Goal: Information Seeking & Learning: Learn about a topic

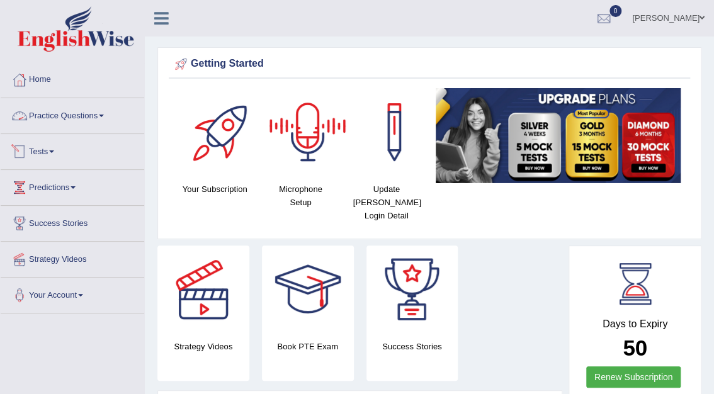
click at [76, 114] on link "Practice Questions" at bounding box center [73, 113] width 144 height 31
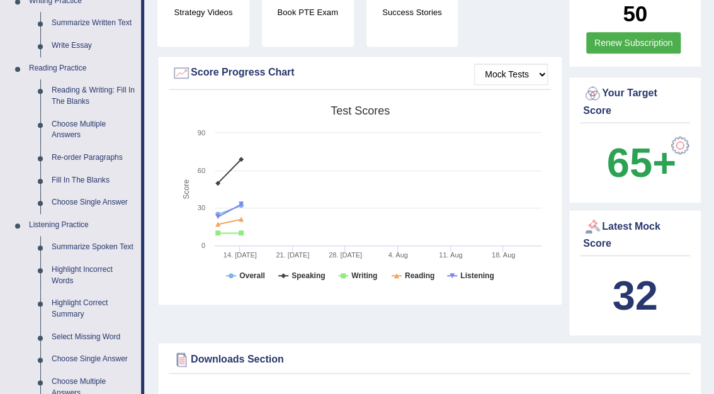
scroll to position [354, 0]
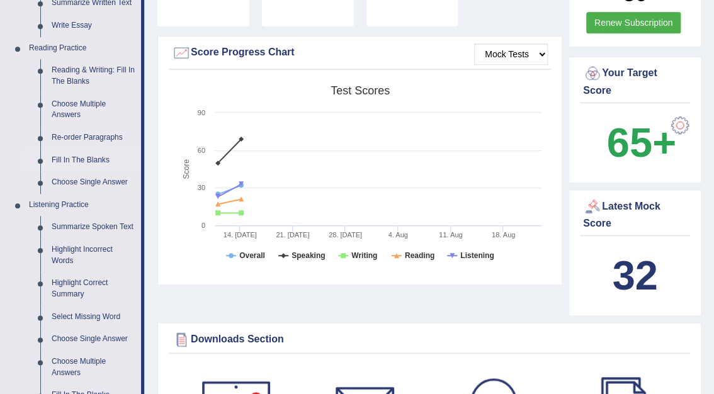
click at [81, 157] on link "Fill In The Blanks" at bounding box center [93, 160] width 95 height 23
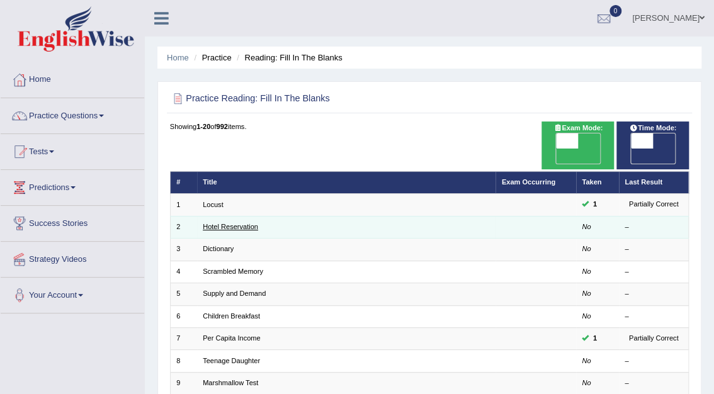
click at [220, 223] on link "Hotel Reservation" at bounding box center [230, 227] width 55 height 8
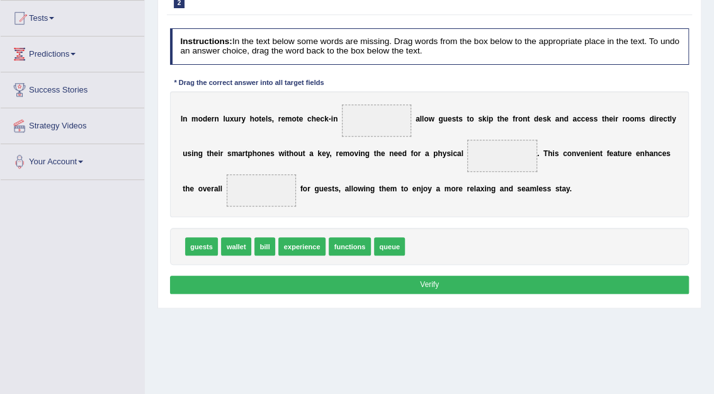
scroll to position [134, 0]
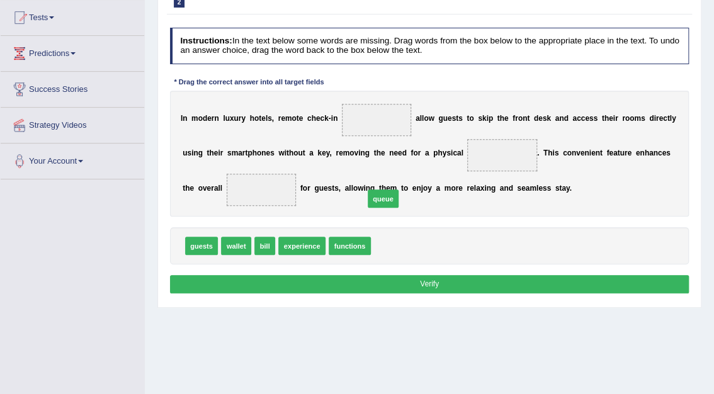
drag, startPoint x: 378, startPoint y: 251, endPoint x: 366, endPoint y: 167, distance: 85.2
click at [368, 189] on span "queue" at bounding box center [383, 198] width 31 height 18
drag, startPoint x: 378, startPoint y: 247, endPoint x: 364, endPoint y: 105, distance: 143.0
drag, startPoint x: 234, startPoint y: 242, endPoint x: 476, endPoint y: 131, distance: 266.8
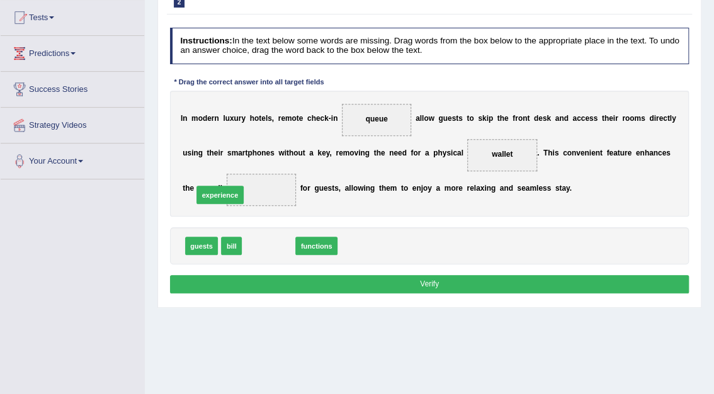
drag, startPoint x: 272, startPoint y: 246, endPoint x: 215, endPoint y: 186, distance: 82.4
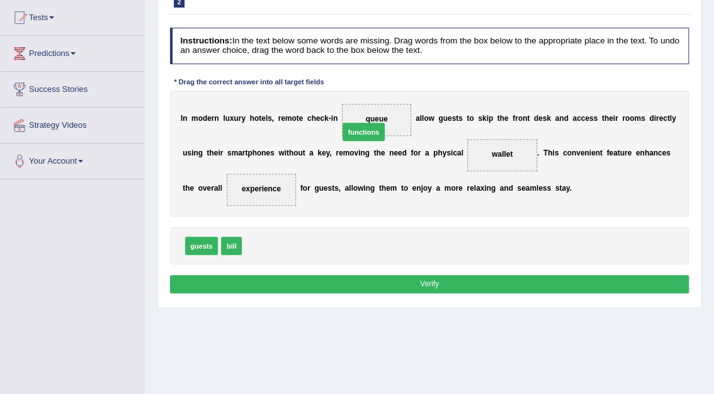
drag, startPoint x: 264, startPoint y: 243, endPoint x: 379, endPoint y: 109, distance: 176.4
click at [433, 276] on button "Verify" at bounding box center [429, 284] width 519 height 18
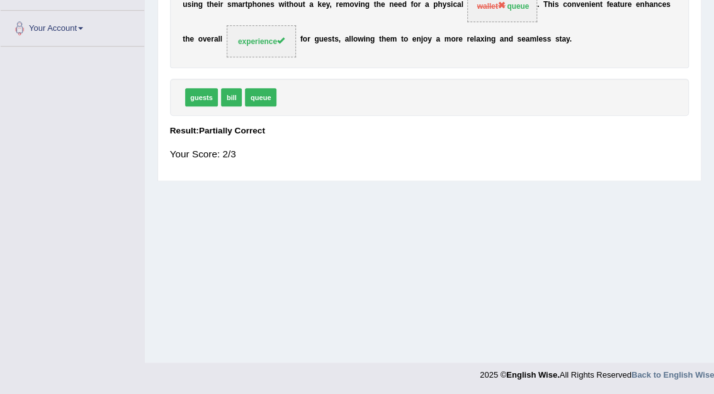
scroll to position [0, 0]
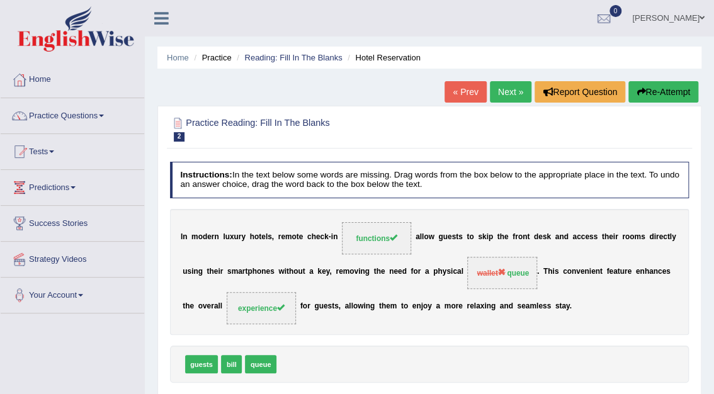
click at [509, 90] on link "Next »" at bounding box center [511, 91] width 42 height 21
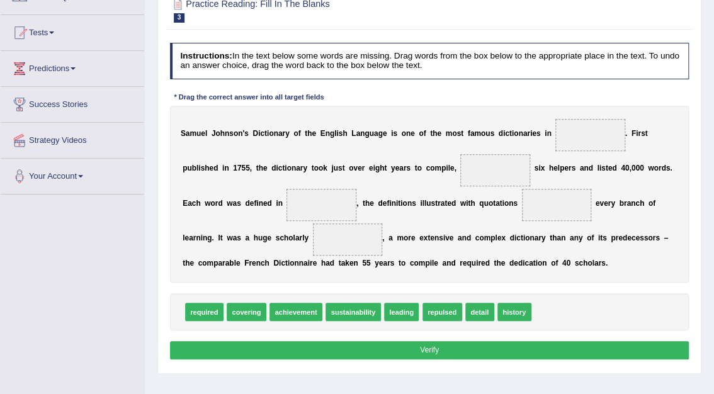
scroll to position [125, 0]
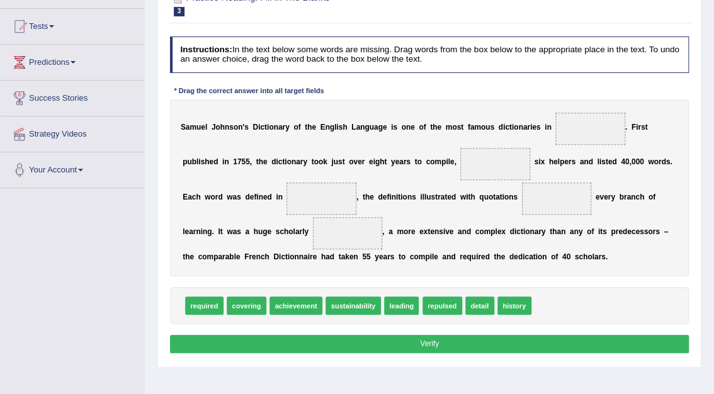
drag, startPoint x: 715, startPoint y: 210, endPoint x: 599, endPoint y: 295, distance: 143.7
click at [599, 295] on div "required covering achievement sustainability leading repulsed detail history" at bounding box center [429, 305] width 519 height 37
drag, startPoint x: 501, startPoint y: 302, endPoint x: 567, endPoint y: 138, distance: 176.5
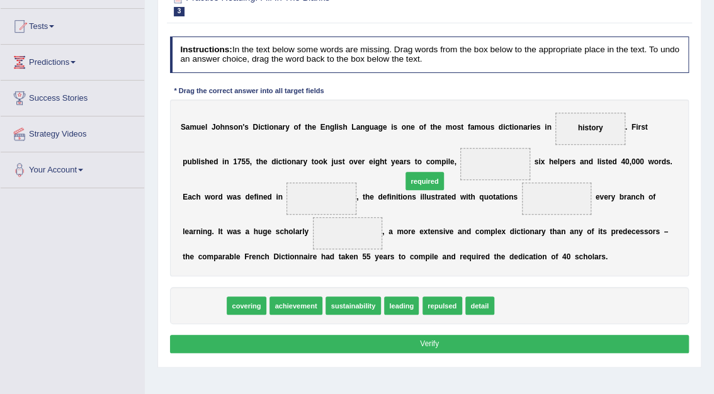
drag, startPoint x: 201, startPoint y: 305, endPoint x: 462, endPoint y: 150, distance: 303.2
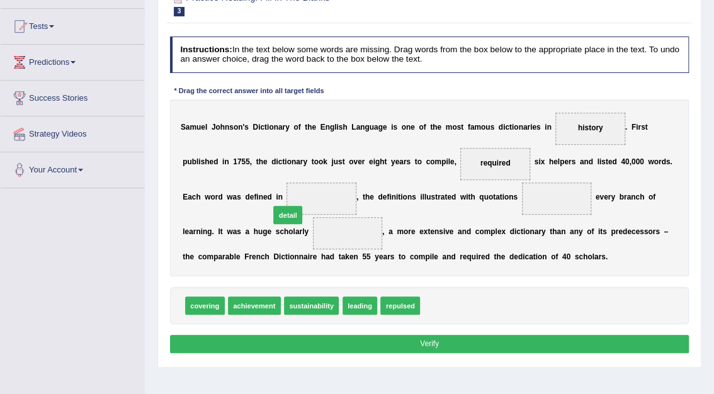
drag, startPoint x: 421, startPoint y: 309, endPoint x: 241, endPoint y: 197, distance: 212.1
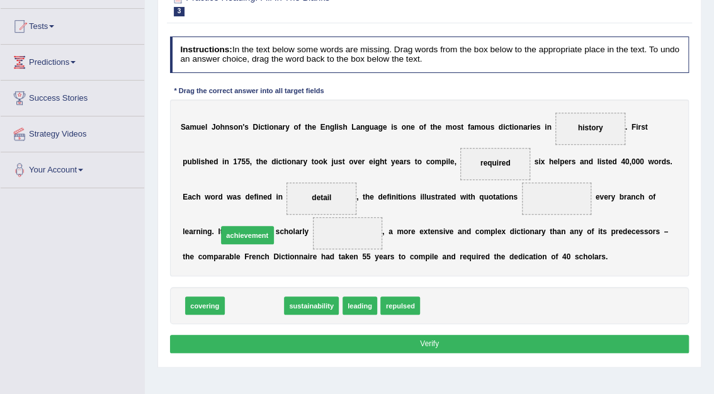
drag, startPoint x: 259, startPoint y: 305, endPoint x: 250, endPoint y: 223, distance: 82.3
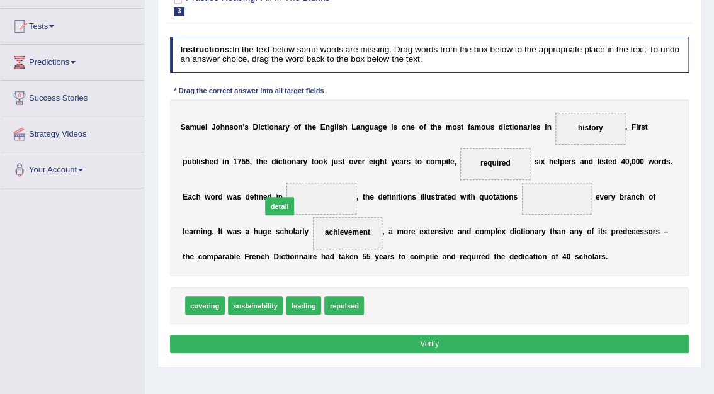
drag, startPoint x: 371, startPoint y: 306, endPoint x: 251, endPoint y: 189, distance: 167.4
drag, startPoint x: 297, startPoint y: 307, endPoint x: 508, endPoint y: 192, distance: 240.0
click at [438, 340] on button "Verify" at bounding box center [429, 344] width 519 height 18
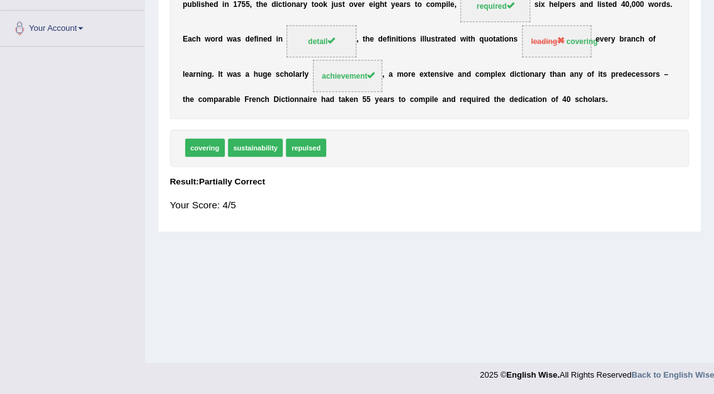
scroll to position [0, 0]
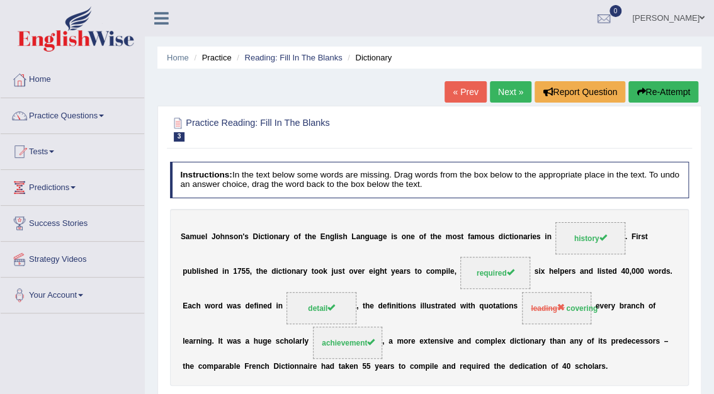
click at [510, 83] on link "Next »" at bounding box center [511, 91] width 42 height 21
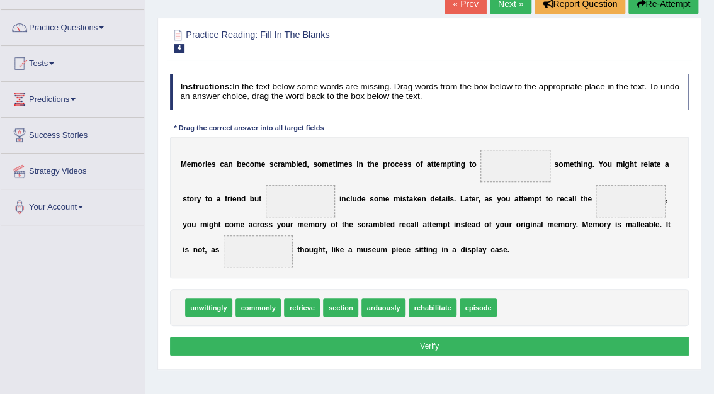
scroll to position [93, 0]
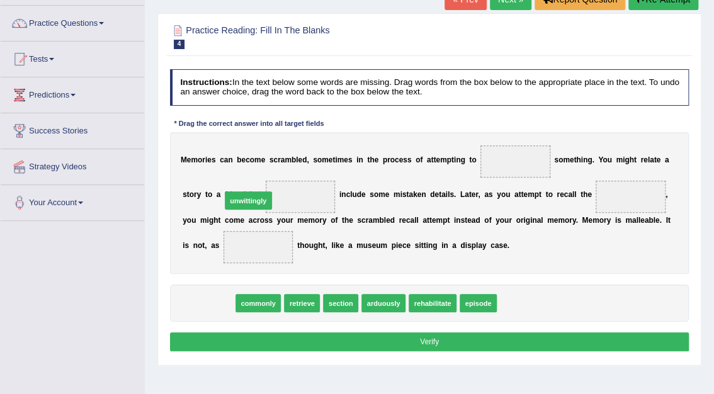
drag, startPoint x: 213, startPoint y: 302, endPoint x: 263, endPoint y: 172, distance: 138.9
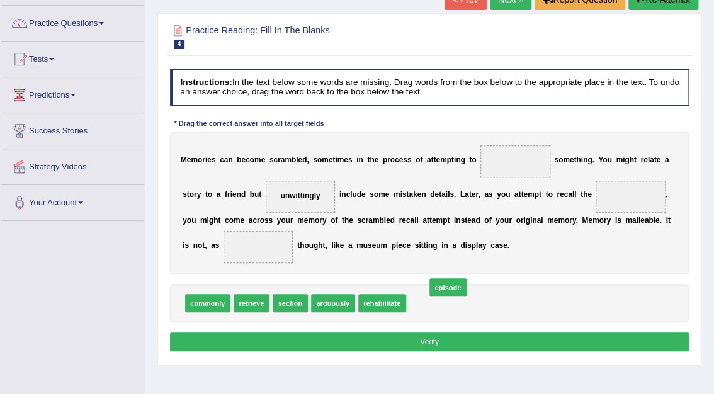
drag, startPoint x: 422, startPoint y: 304, endPoint x: 495, endPoint y: 240, distance: 97.2
click at [466, 278] on span "episode" at bounding box center [447, 287] width 37 height 18
drag, startPoint x: 421, startPoint y: 303, endPoint x: 558, endPoint y: 192, distance: 177.3
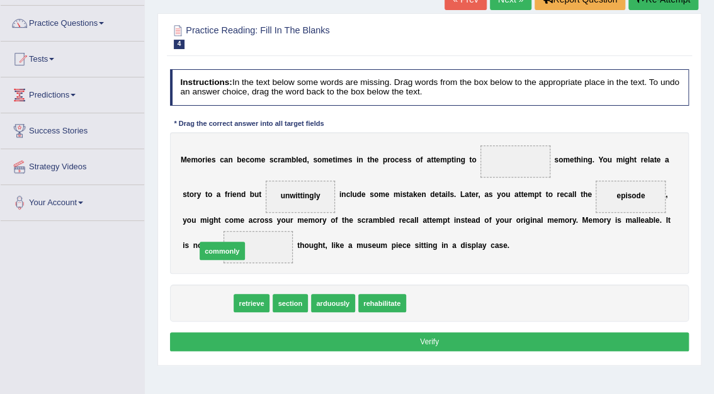
drag, startPoint x: 205, startPoint y: 303, endPoint x: 223, endPoint y: 242, distance: 64.2
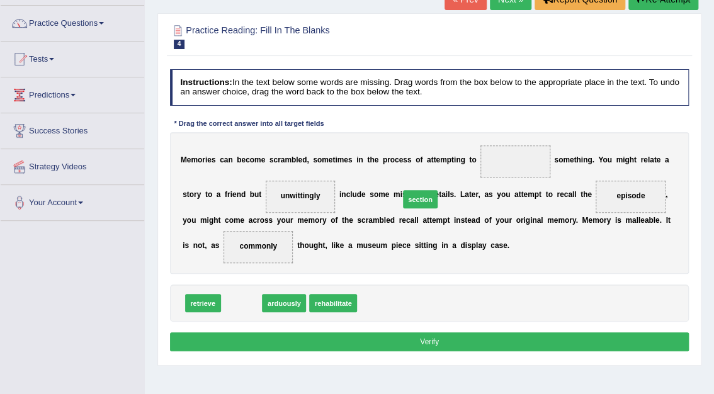
drag, startPoint x: 234, startPoint y: 306, endPoint x: 458, endPoint y: 178, distance: 258.9
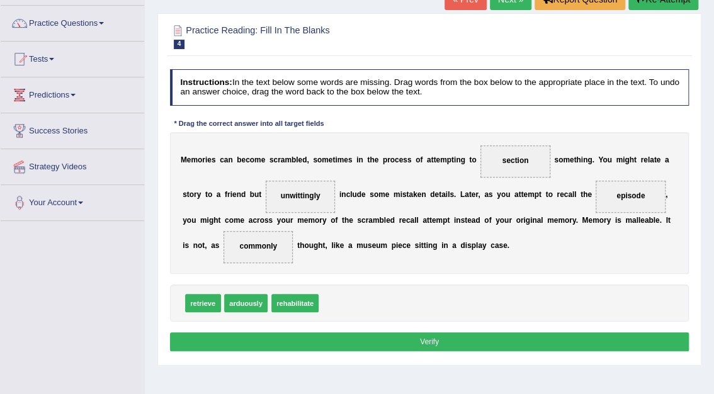
click at [428, 340] on button "Verify" at bounding box center [429, 341] width 519 height 18
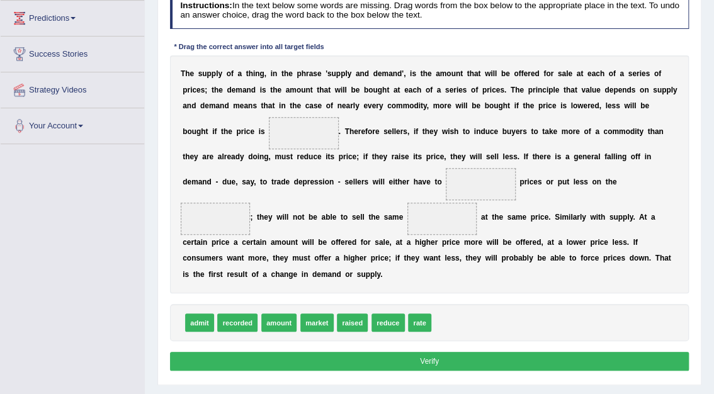
scroll to position [169, 0]
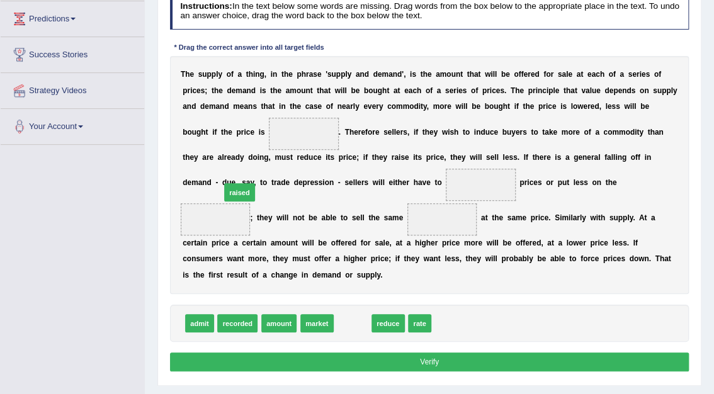
drag, startPoint x: 351, startPoint y: 308, endPoint x: 214, endPoint y: 133, distance: 222.4
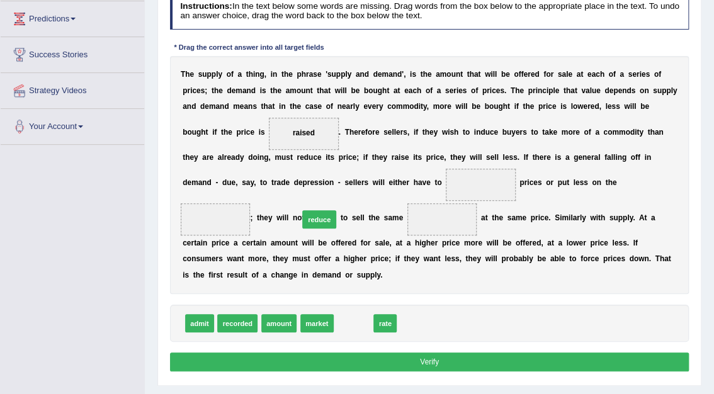
drag, startPoint x: 354, startPoint y: 308, endPoint x: 312, endPoint y: 163, distance: 150.8
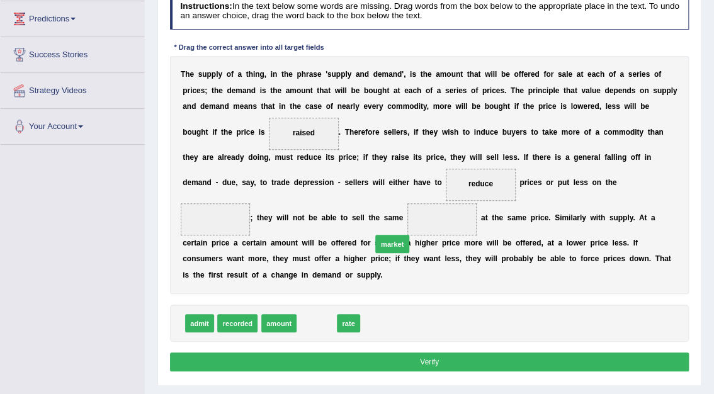
drag, startPoint x: 316, startPoint y: 309, endPoint x: 460, endPoint y: 185, distance: 190.2
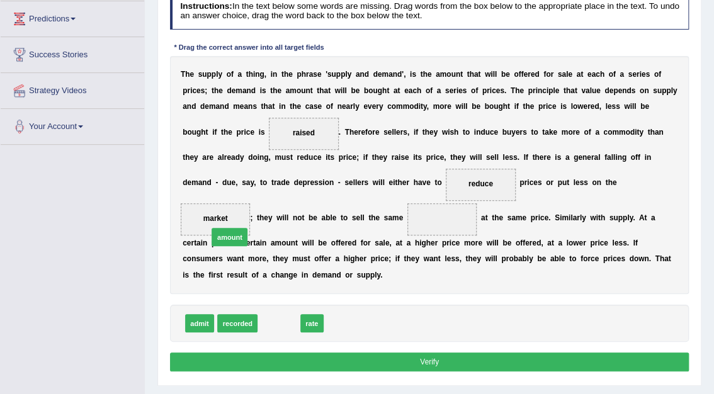
drag, startPoint x: 278, startPoint y: 306, endPoint x: 220, endPoint y: 204, distance: 117.3
click at [440, 353] on button "Verify" at bounding box center [429, 362] width 519 height 18
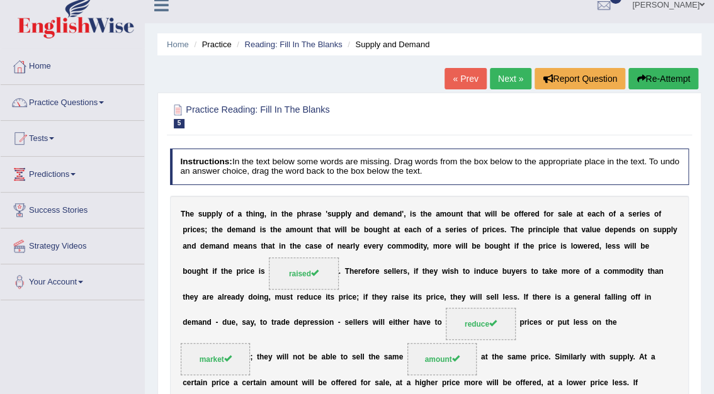
scroll to position [0, 0]
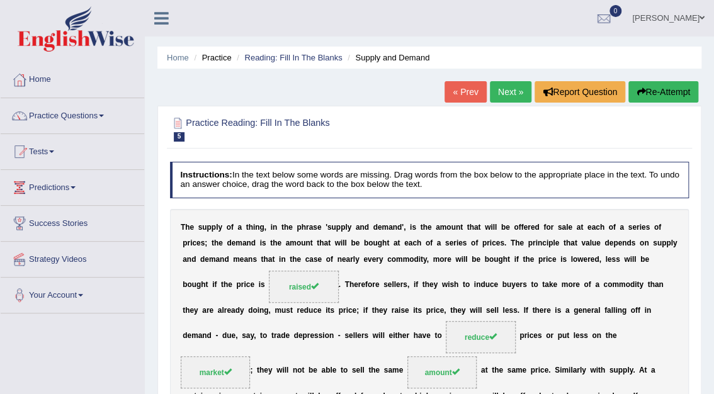
click at [514, 86] on link "Next »" at bounding box center [511, 91] width 42 height 21
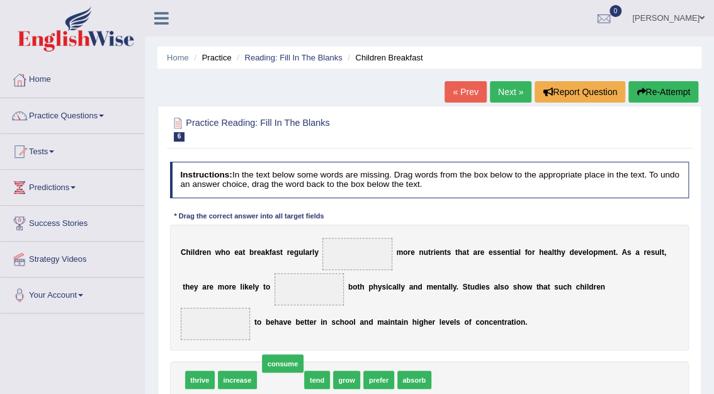
drag, startPoint x: 282, startPoint y: 363, endPoint x: 342, endPoint y: 275, distance: 106.5
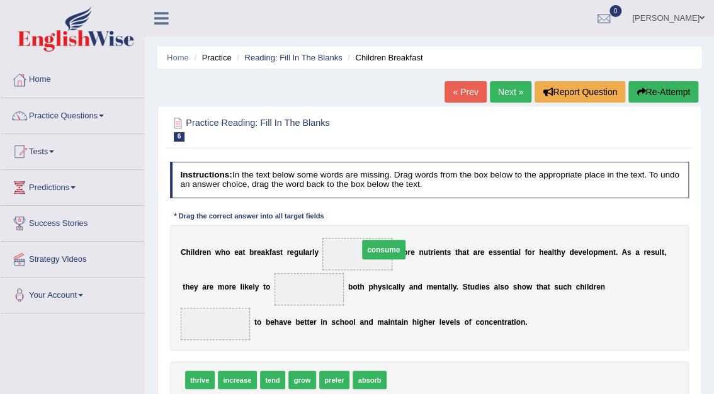
drag, startPoint x: 273, startPoint y: 287, endPoint x: 363, endPoint y: 241, distance: 101.6
drag, startPoint x: 355, startPoint y: 357, endPoint x: 285, endPoint y: 278, distance: 105.7
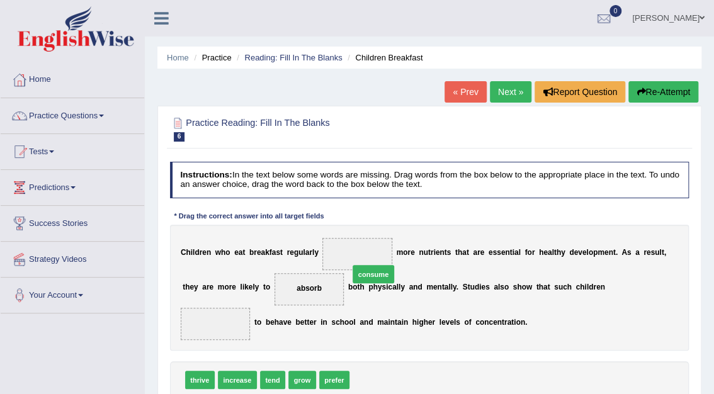
drag, startPoint x: 366, startPoint y: 361, endPoint x: 363, endPoint y: 224, distance: 136.6
click at [363, 224] on div "Instructions: In the text below some words are missing. Drag words from the box…" at bounding box center [429, 297] width 524 height 280
drag, startPoint x: 370, startPoint y: 363, endPoint x: 365, endPoint y: 254, distance: 108.4
click at [330, 371] on span "prefer" at bounding box center [334, 380] width 30 height 18
drag, startPoint x: 263, startPoint y: 363, endPoint x: 598, endPoint y: 292, distance: 342.3
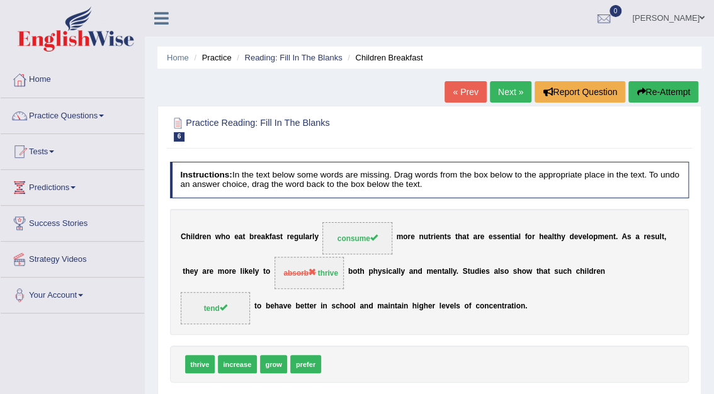
click at [509, 92] on link "Next »" at bounding box center [511, 91] width 42 height 21
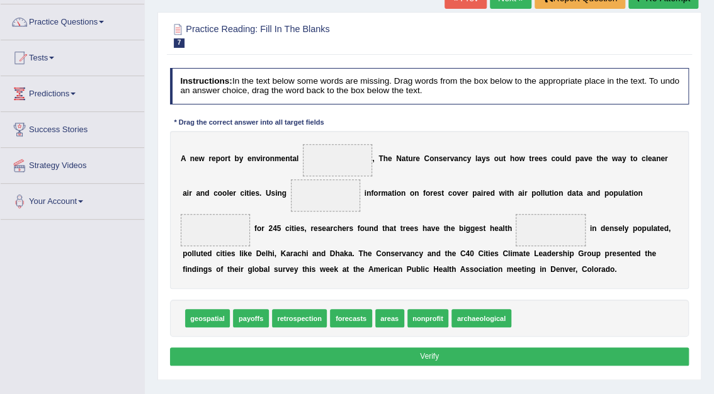
scroll to position [106, 0]
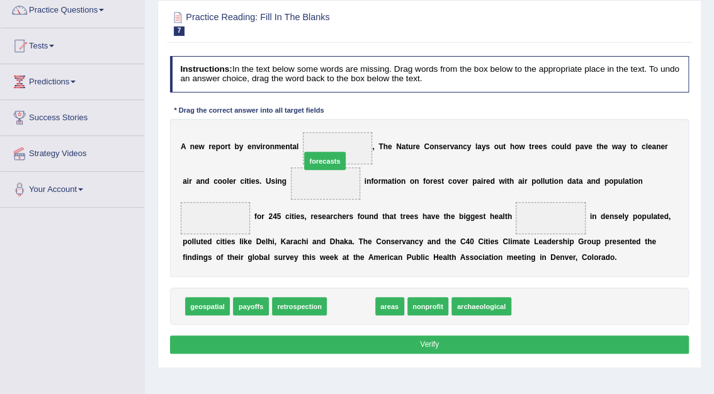
drag, startPoint x: 346, startPoint y: 305, endPoint x: 316, endPoint y: 133, distance: 174.5
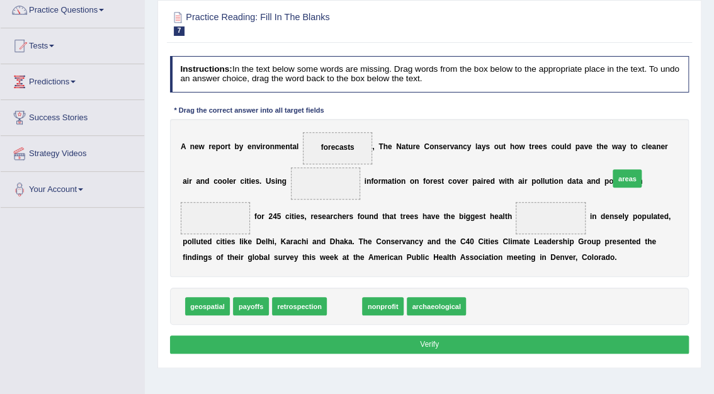
drag, startPoint x: 340, startPoint y: 309, endPoint x: 672, endPoint y: 159, distance: 364.9
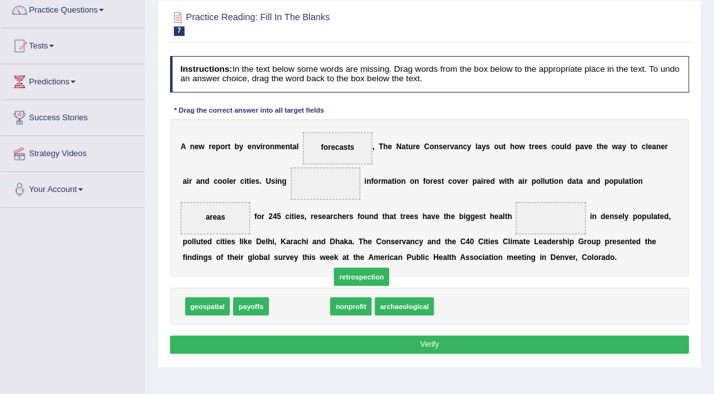
drag, startPoint x: 295, startPoint y: 312, endPoint x: 448, endPoint y: 243, distance: 168.2
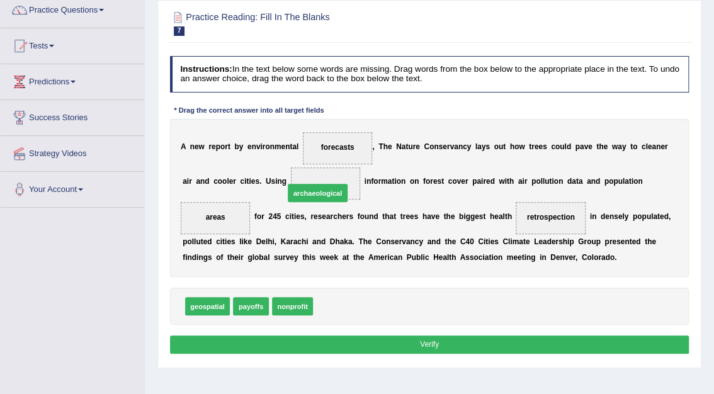
drag, startPoint x: 337, startPoint y: 310, endPoint x: 302, endPoint y: 166, distance: 148.0
drag, startPoint x: 334, startPoint y: 307, endPoint x: 358, endPoint y: 126, distance: 182.9
click at [437, 345] on button "Verify" at bounding box center [429, 345] width 519 height 18
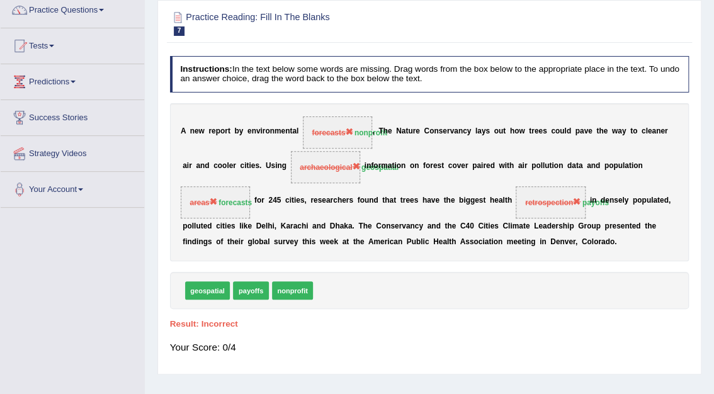
scroll to position [86, 0]
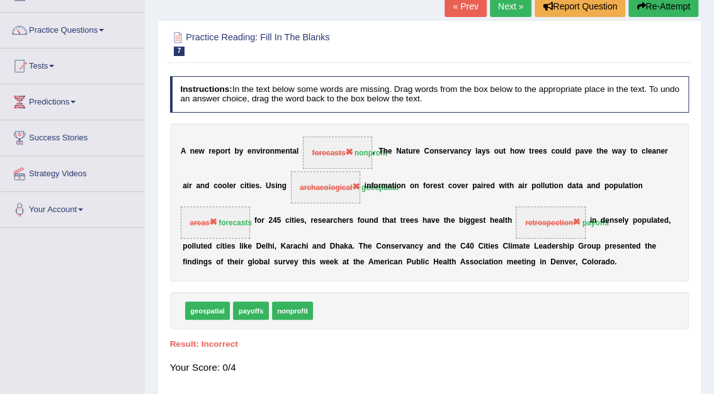
click at [516, 5] on link "Next »" at bounding box center [511, 6] width 42 height 21
